Goal: Find specific page/section: Find specific page/section

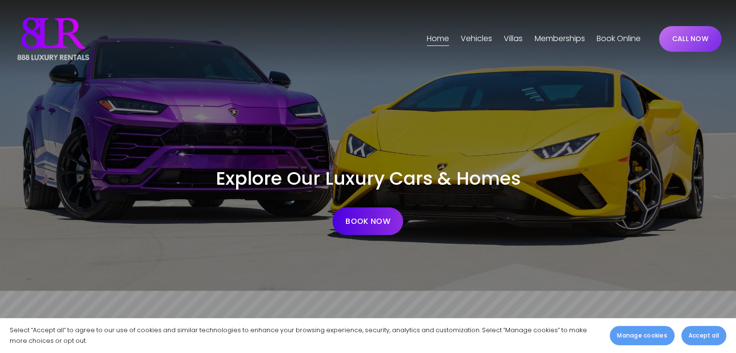
click at [0, 0] on span "Phoenix" at bounding box center [0, 0] width 0 height 0
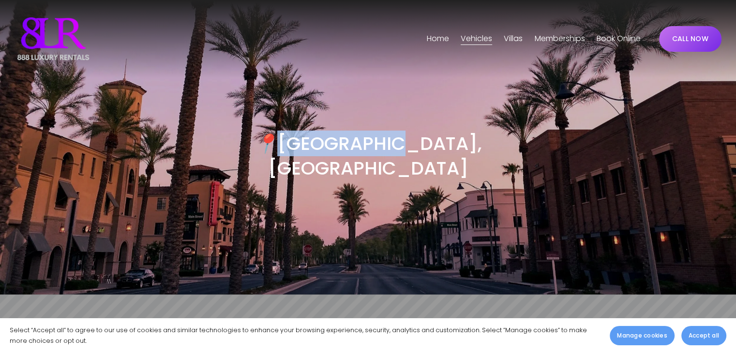
drag, startPoint x: 330, startPoint y: 142, endPoint x: 435, endPoint y: 142, distance: 105.1
click at [435, 142] on h3 "📍 Phoenix, AZ" at bounding box center [367, 156] width 353 height 49
copy h3 "[GEOGRAPHIC_DATA], [GEOGRAPHIC_DATA]"
click at [0, 0] on span "[GEOGRAPHIC_DATA]" at bounding box center [0, 0] width 0 height 0
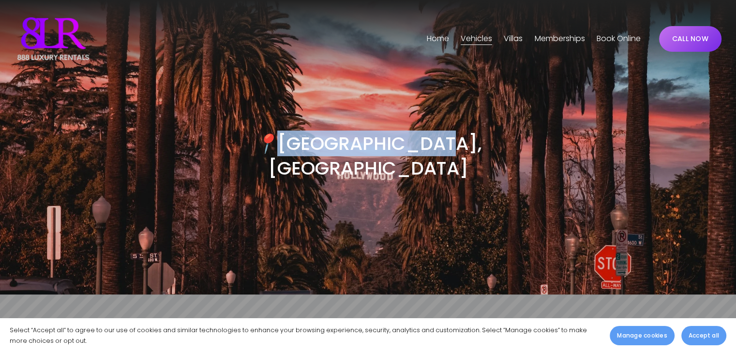
copy h3 "[GEOGRAPHIC_DATA], [GEOGRAPHIC_DATA]"
drag, startPoint x: 309, startPoint y: 143, endPoint x: 451, endPoint y: 144, distance: 141.9
click at [451, 144] on h3 "📍 [GEOGRAPHIC_DATA], [GEOGRAPHIC_DATA]" at bounding box center [367, 156] width 353 height 49
